Goal: Information Seeking & Learning: Learn about a topic

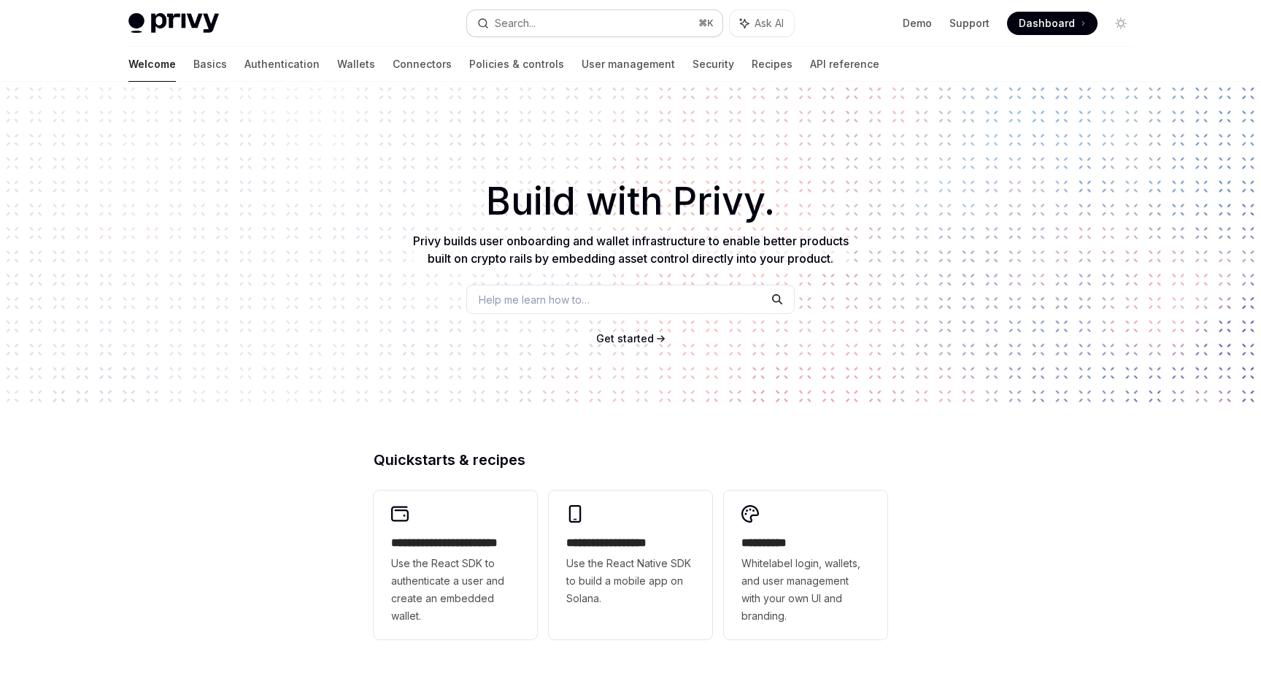
click at [572, 15] on button "Search... ⌘ K" at bounding box center [594, 23] width 255 height 26
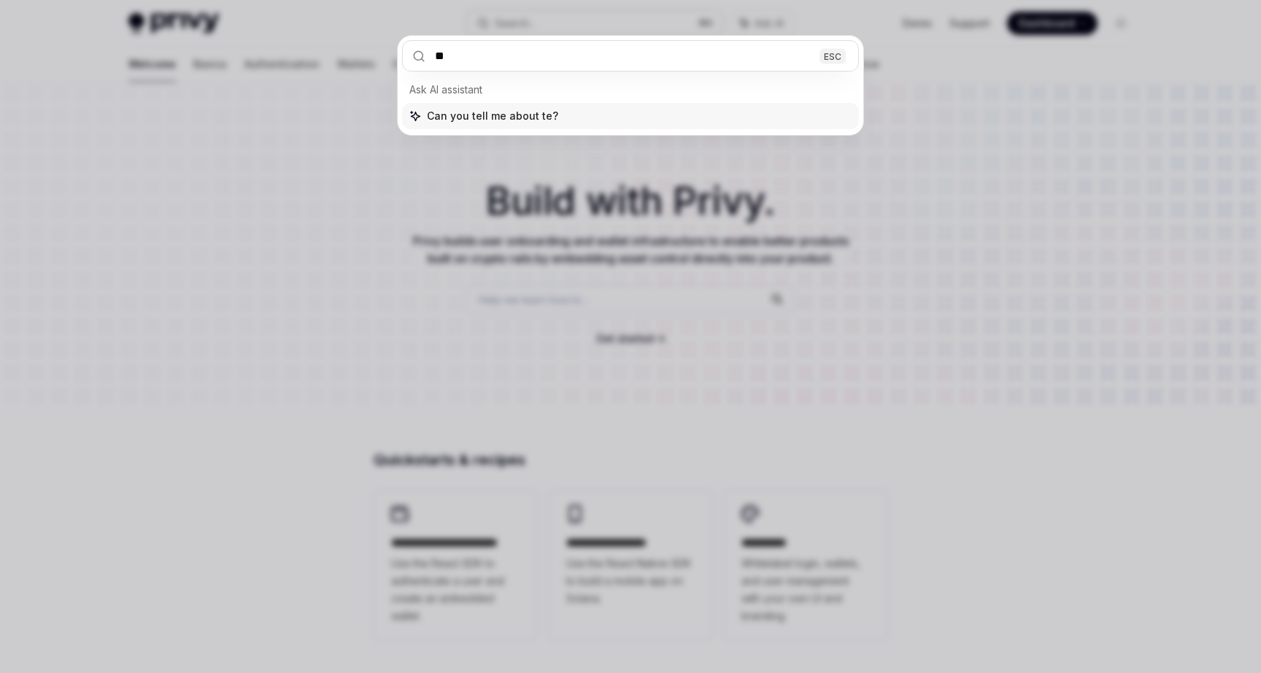
type input "***"
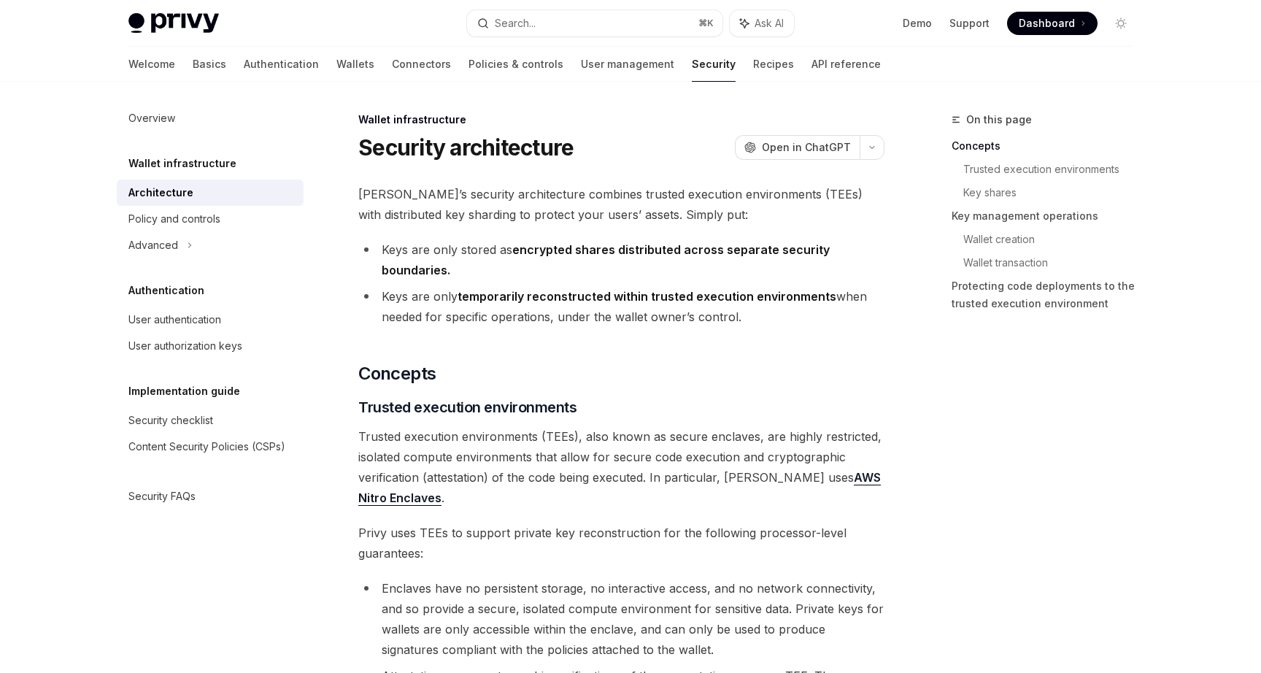
click at [552, 124] on div "Wallet infrastructure" at bounding box center [621, 119] width 526 height 15
click at [512, 142] on h1 "Security architecture" at bounding box center [465, 147] width 215 height 26
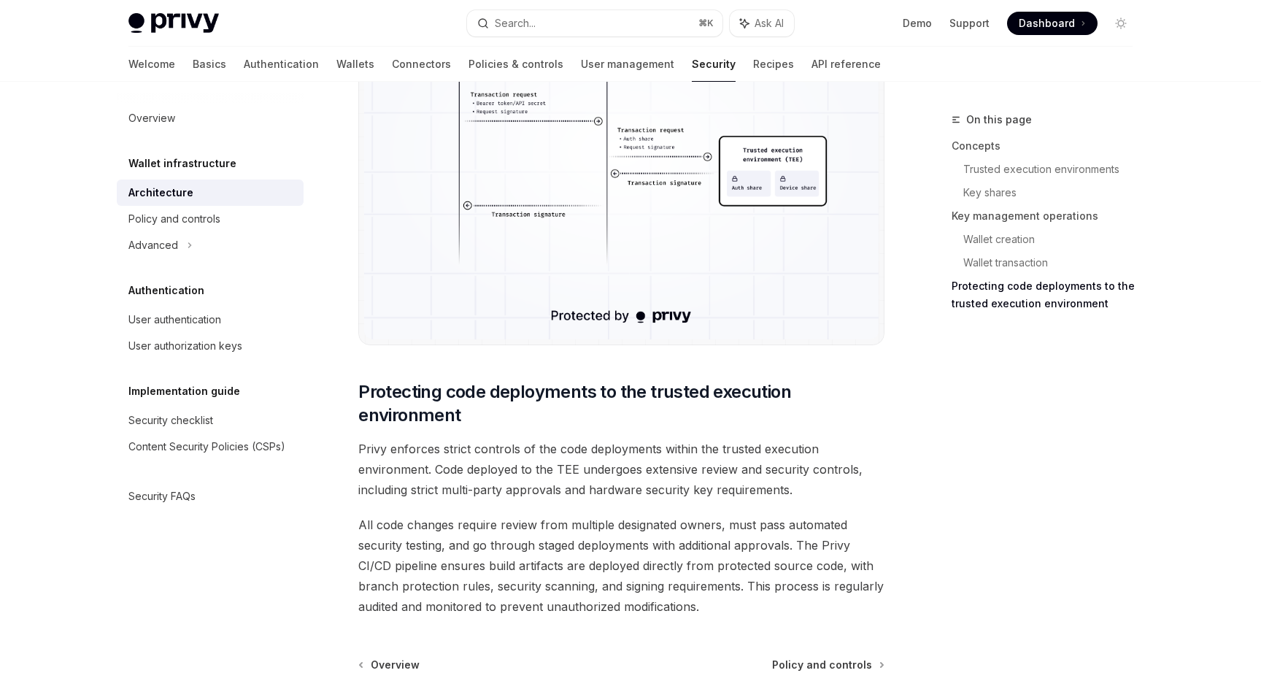
scroll to position [2974, 0]
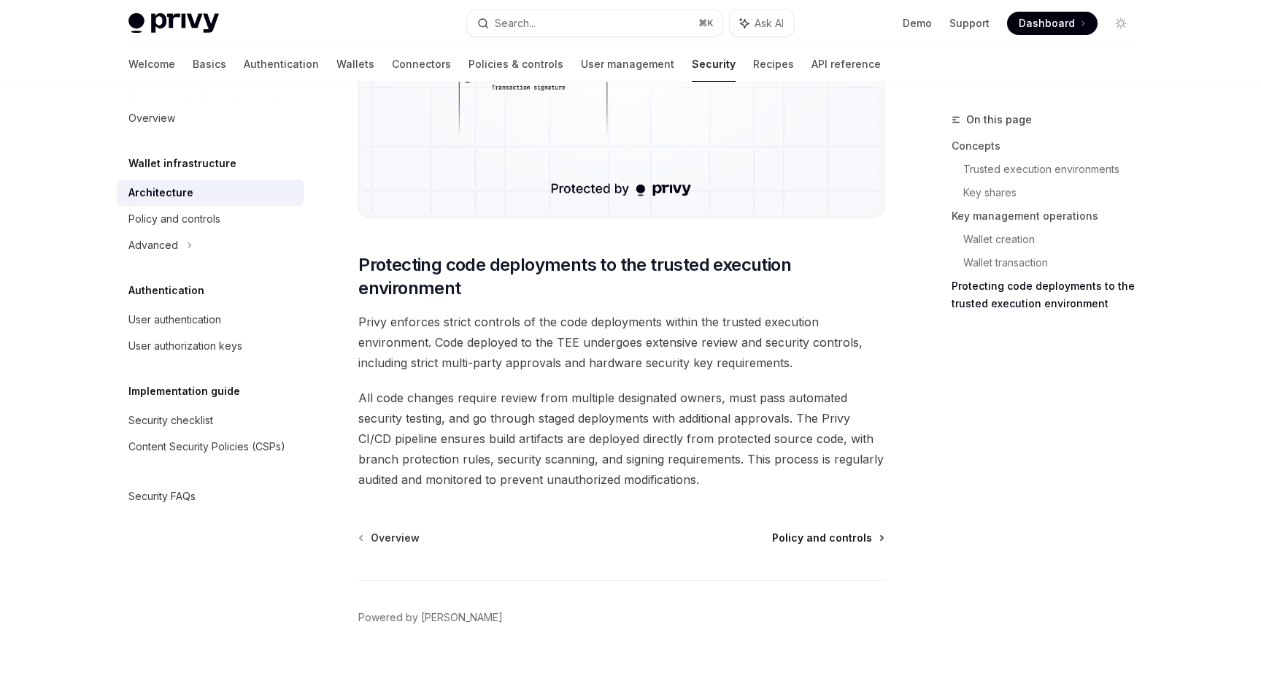
click at [831, 544] on span "Policy and controls" at bounding box center [822, 538] width 100 height 15
type textarea "*"
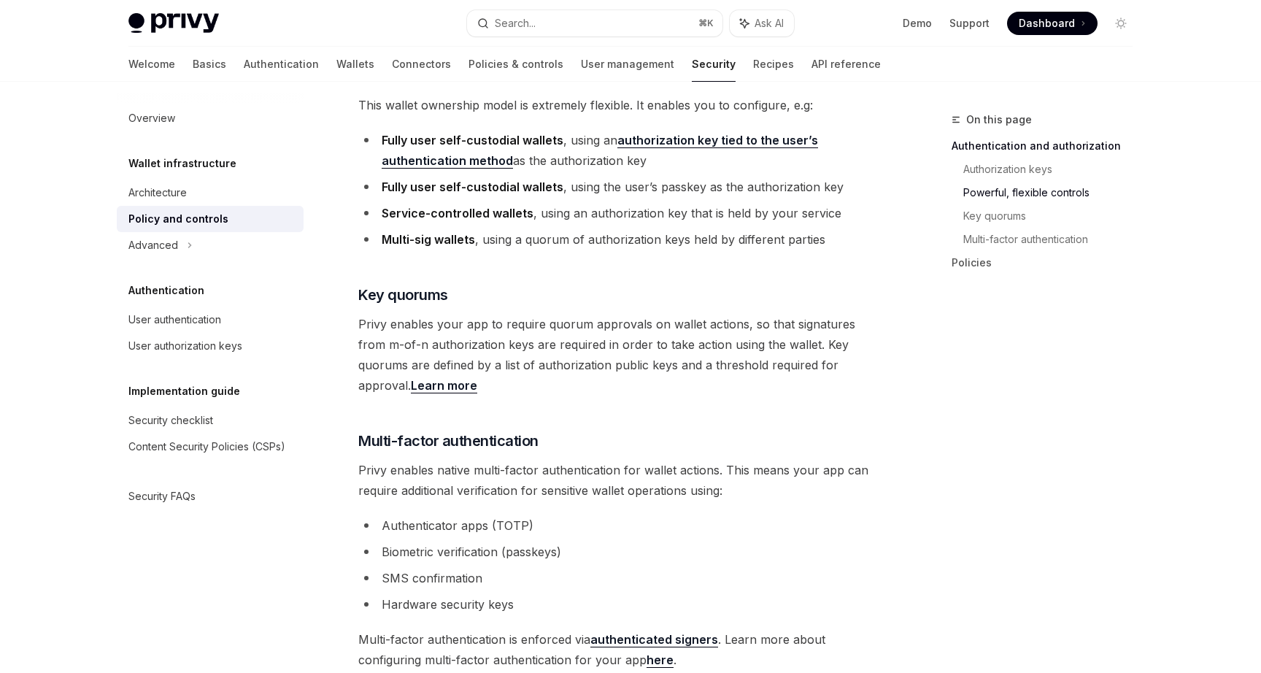
scroll to position [889, 0]
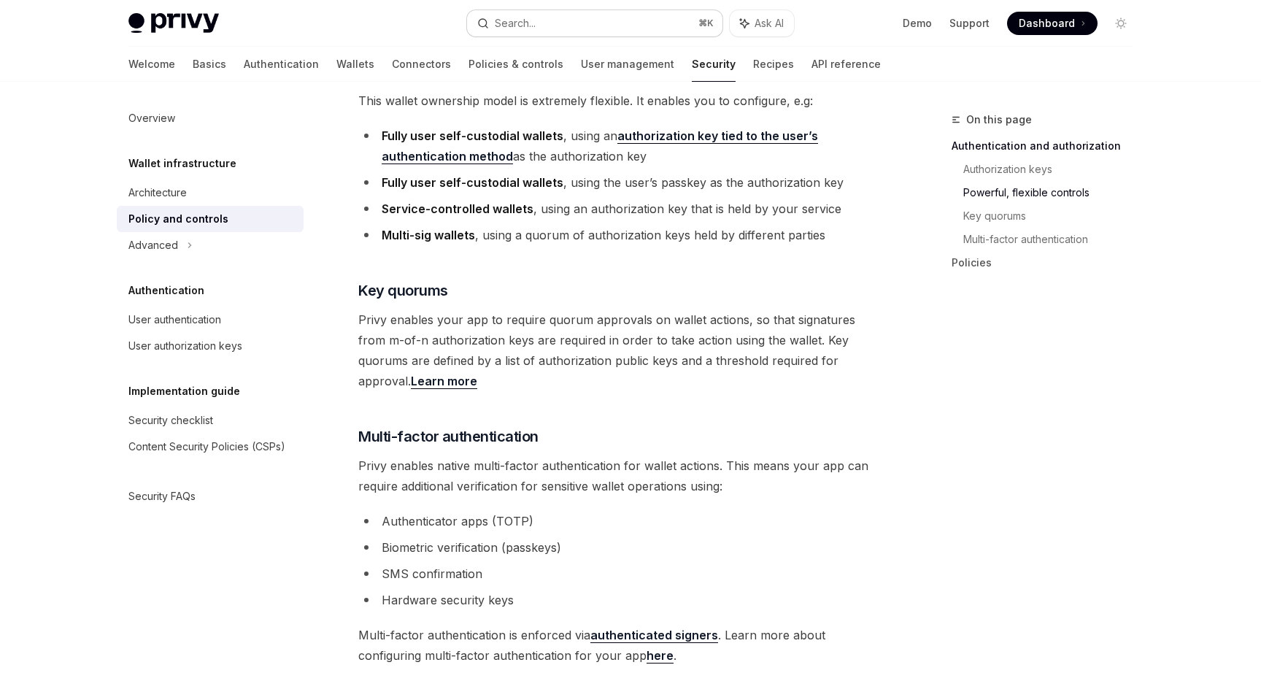
click at [590, 12] on button "Search... ⌘ K" at bounding box center [594, 23] width 255 height 26
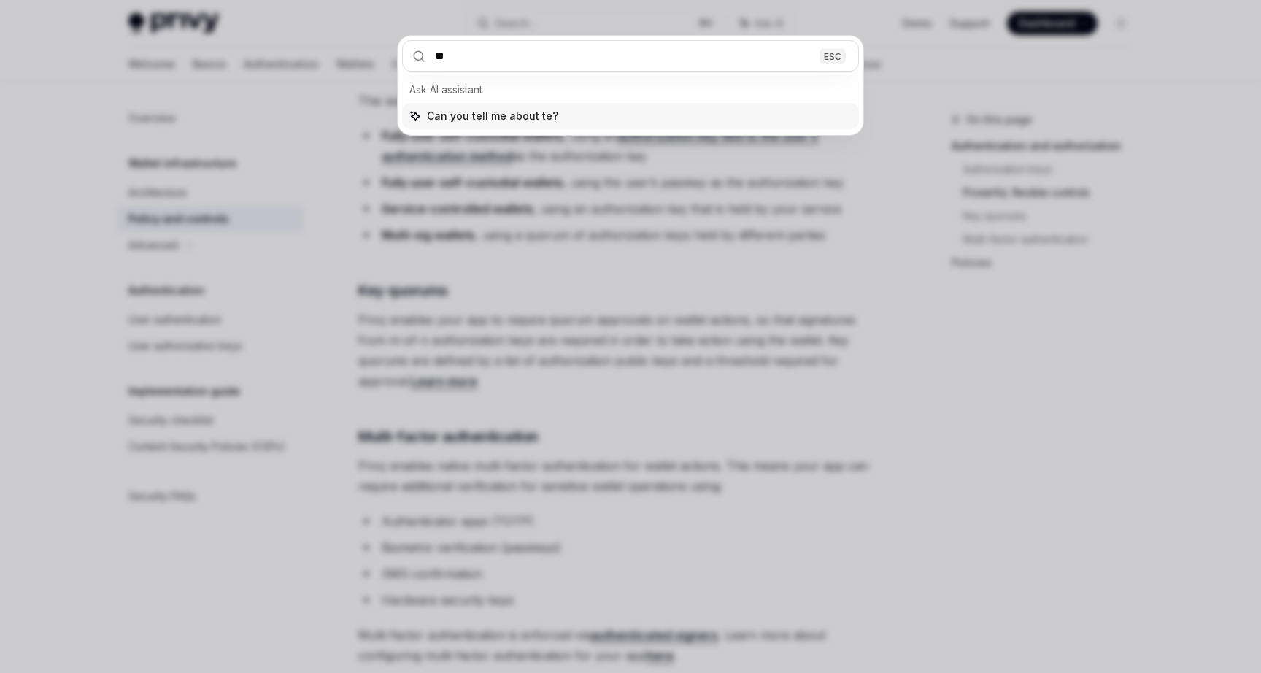
type input "***"
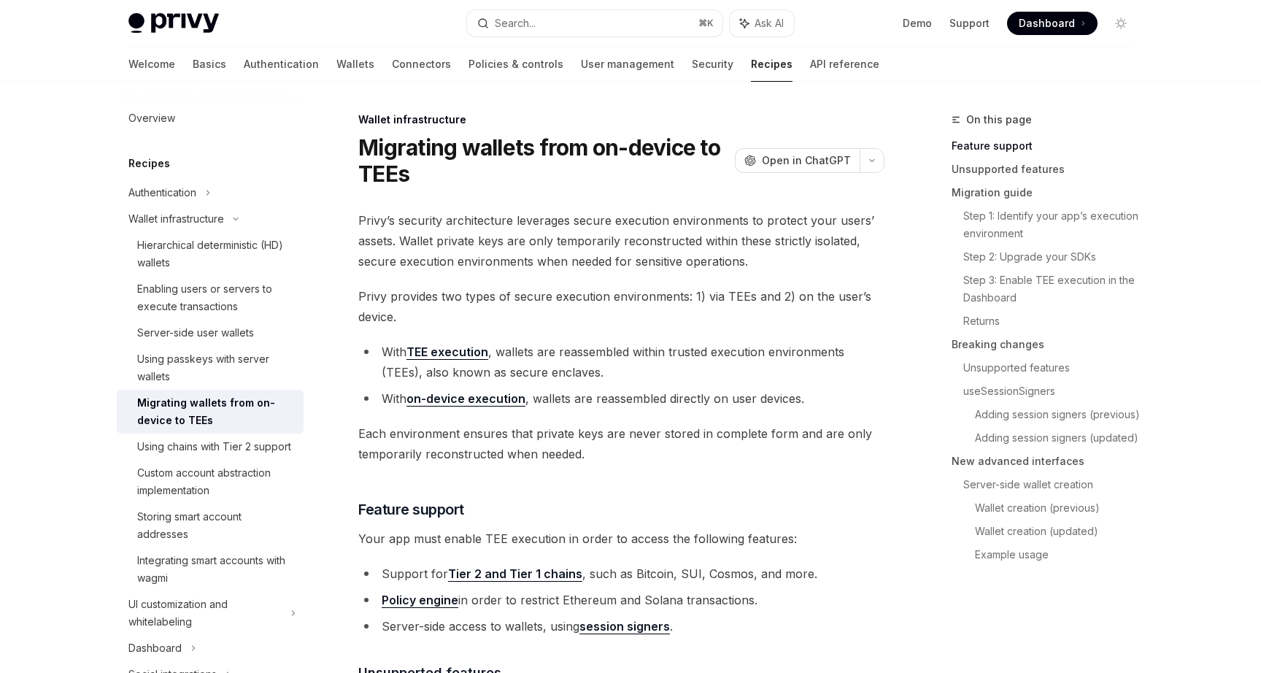
click at [429, 353] on link "TEE execution" at bounding box center [448, 351] width 82 height 15
click at [501, 401] on link "on-device execution" at bounding box center [466, 398] width 119 height 15
type textarea "*"
